Goal: Check status: Check status

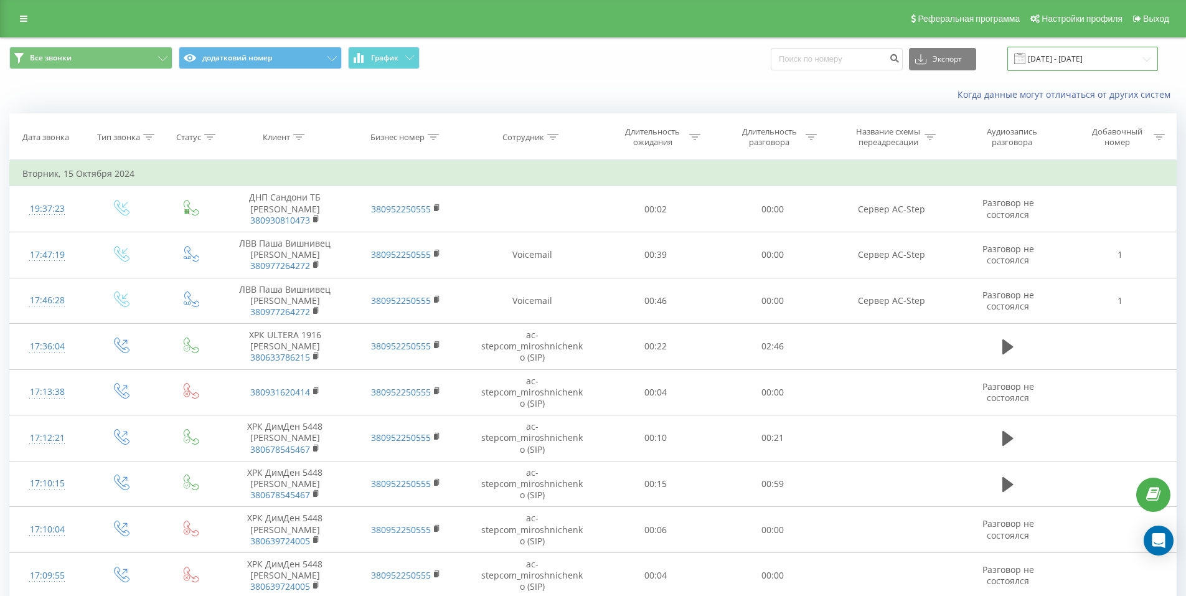
click at [1095, 51] on input "[DATE] - [DATE]" at bounding box center [1082, 59] width 151 height 24
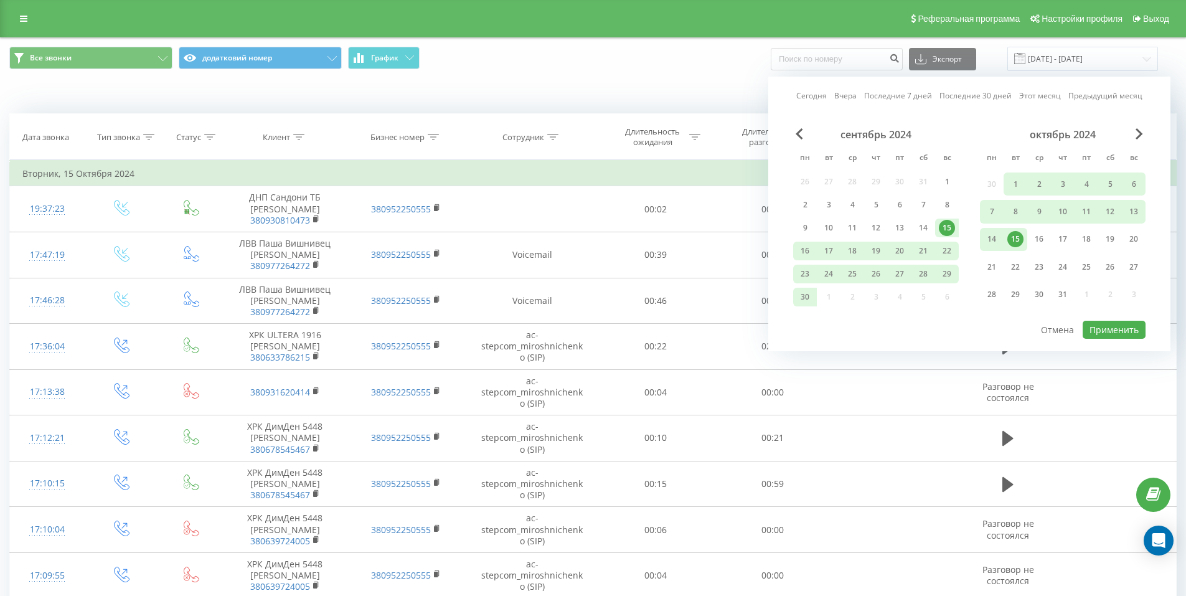
click at [1130, 129] on div "октябрь 2024" at bounding box center [1063, 134] width 166 height 12
click at [1136, 134] on span "Next Month" at bounding box center [1138, 133] width 7 height 11
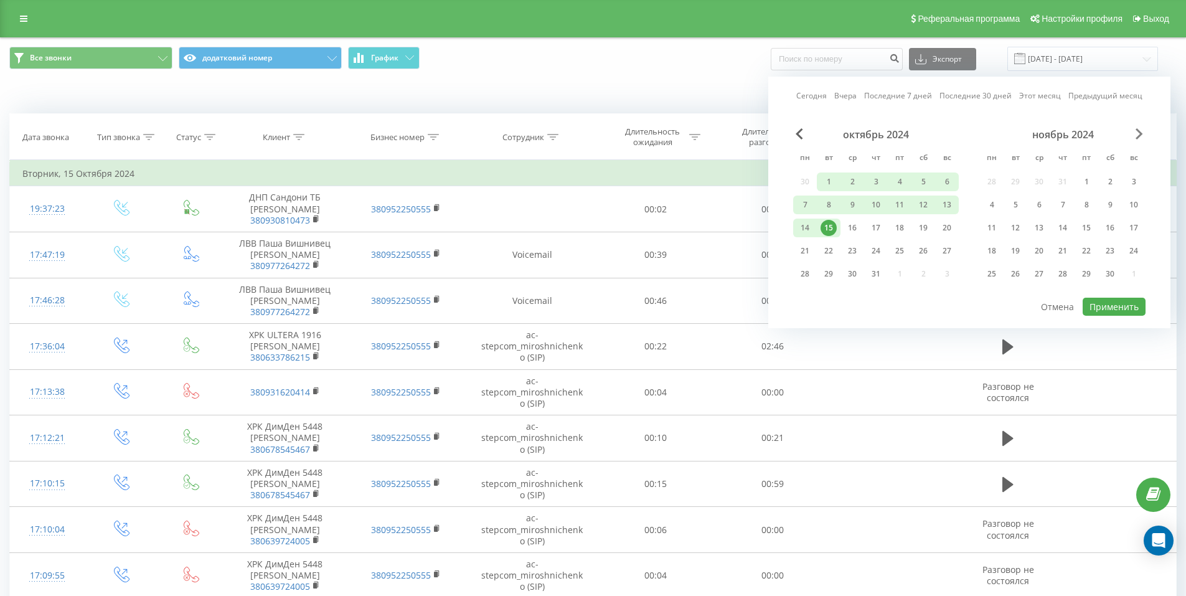
click at [1136, 134] on span "Next Month" at bounding box center [1138, 133] width 7 height 11
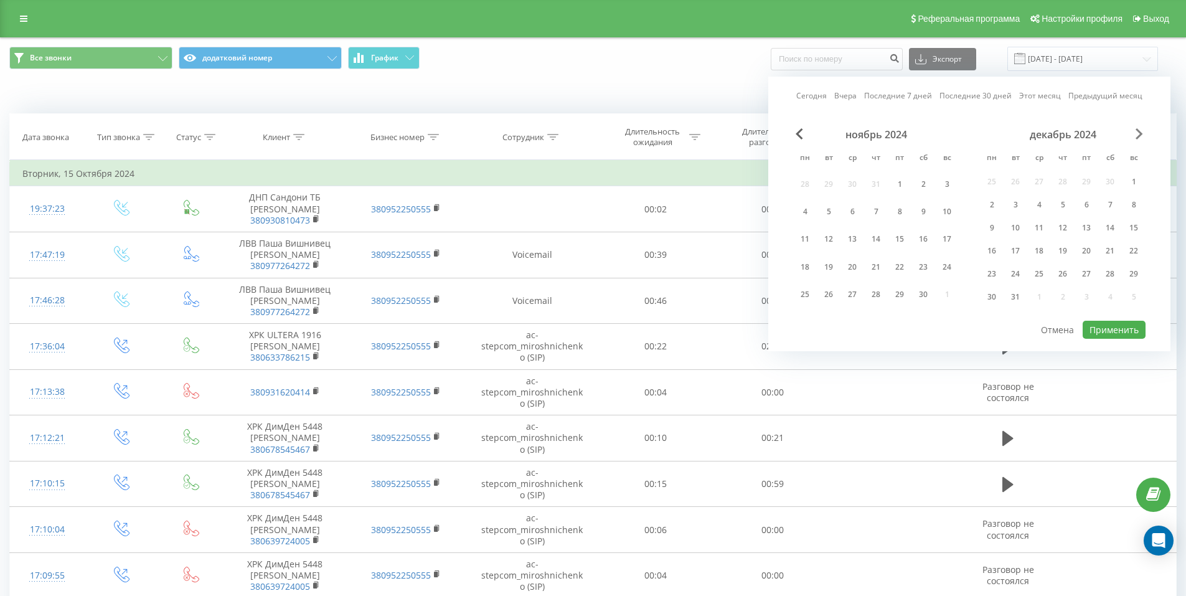
click at [1136, 134] on span "Next Month" at bounding box center [1138, 133] width 7 height 11
click at [1140, 134] on span "Next Month" at bounding box center [1138, 133] width 7 height 11
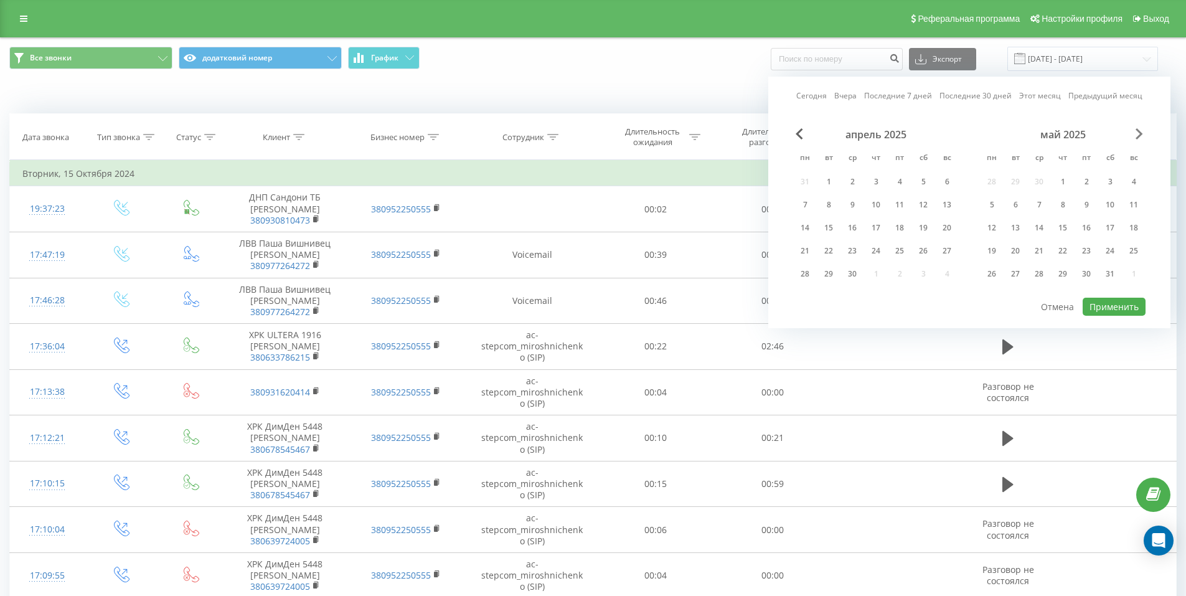
click at [1140, 134] on span "Next Month" at bounding box center [1138, 133] width 7 height 11
click at [1048, 248] on div "20" at bounding box center [1039, 251] width 24 height 19
click at [1115, 306] on button "Применить" at bounding box center [1113, 307] width 63 height 18
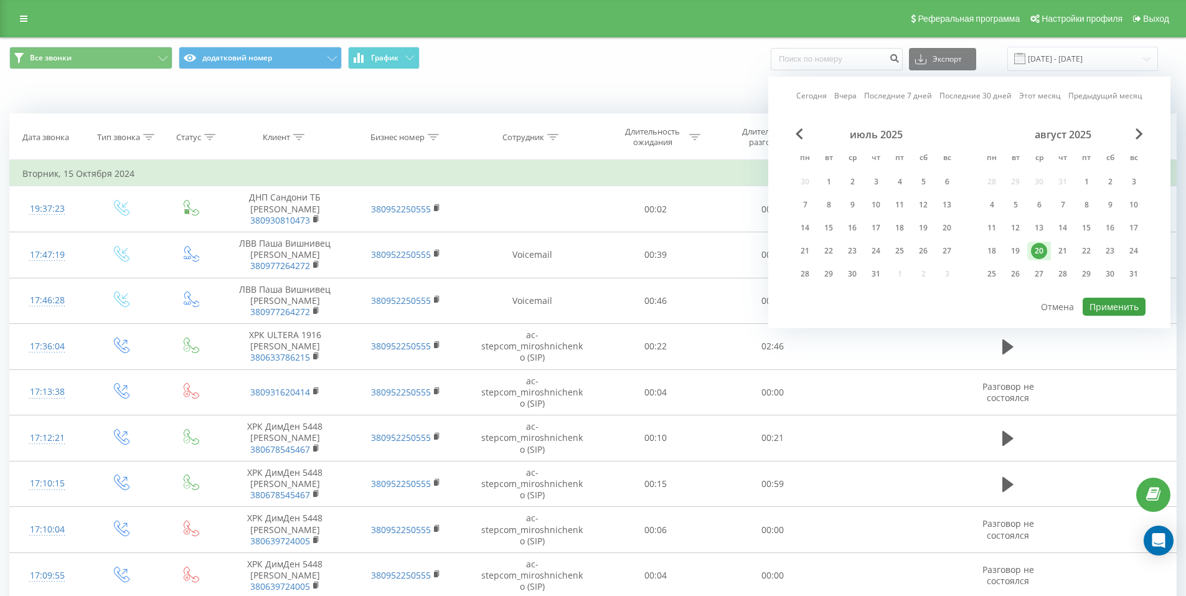
type input "[DATE] - [DATE]"
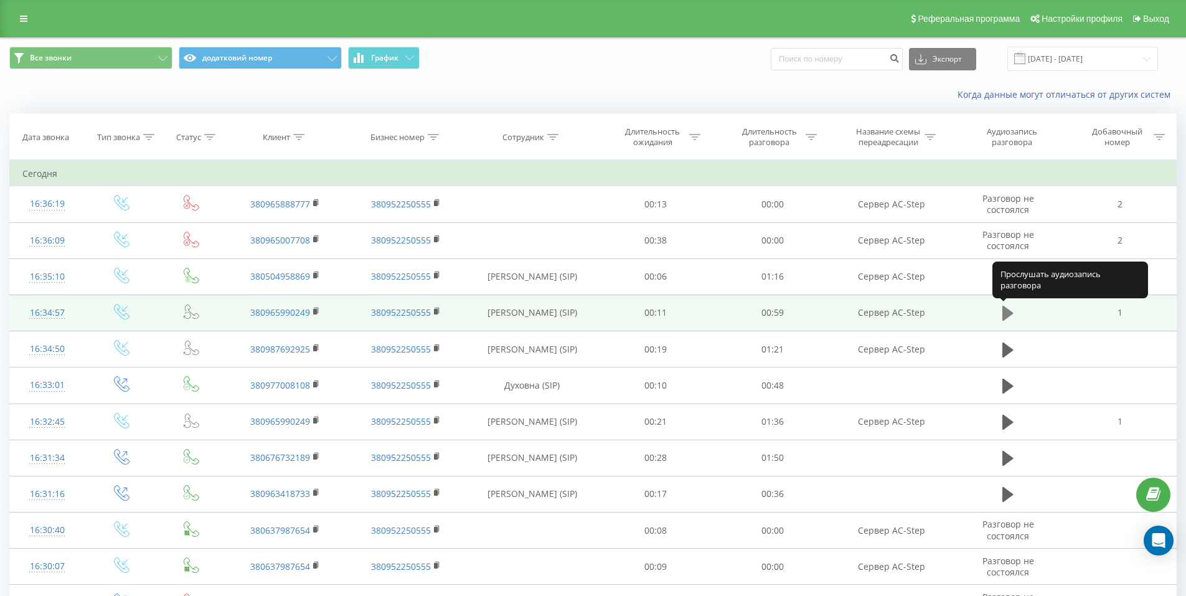
click at [1011, 311] on icon at bounding box center [1007, 312] width 11 height 17
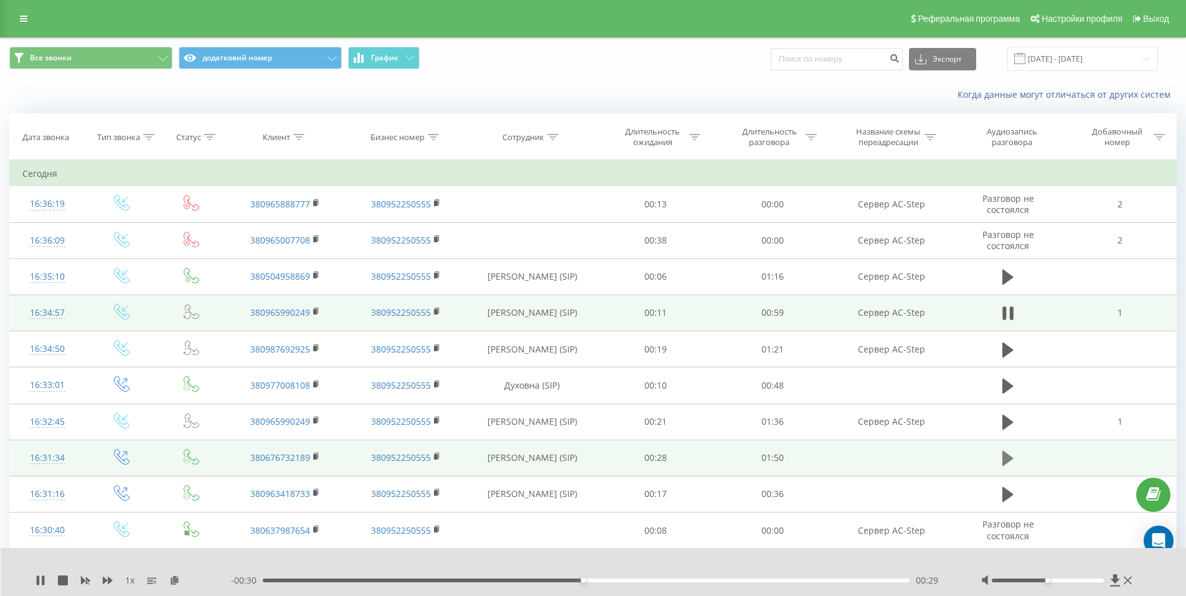
click at [1003, 453] on icon at bounding box center [1007, 458] width 11 height 15
click at [315, 313] on rect at bounding box center [315, 312] width 4 height 6
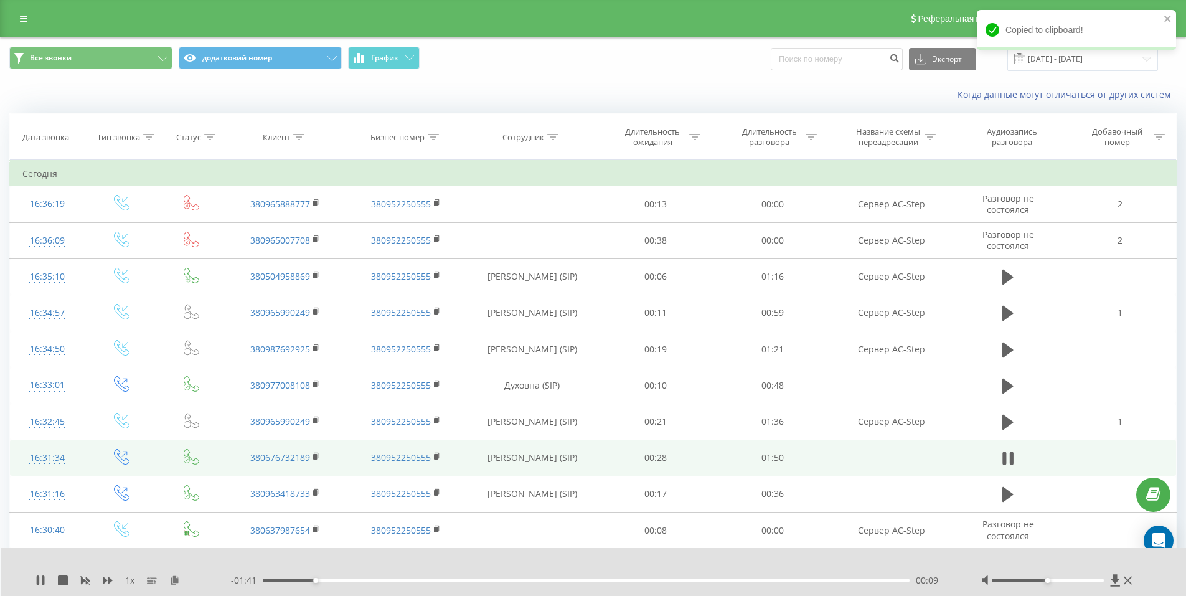
click at [182, 566] on div at bounding box center [585, 564] width 879 height 14
